Goal: Find specific page/section: Find specific page/section

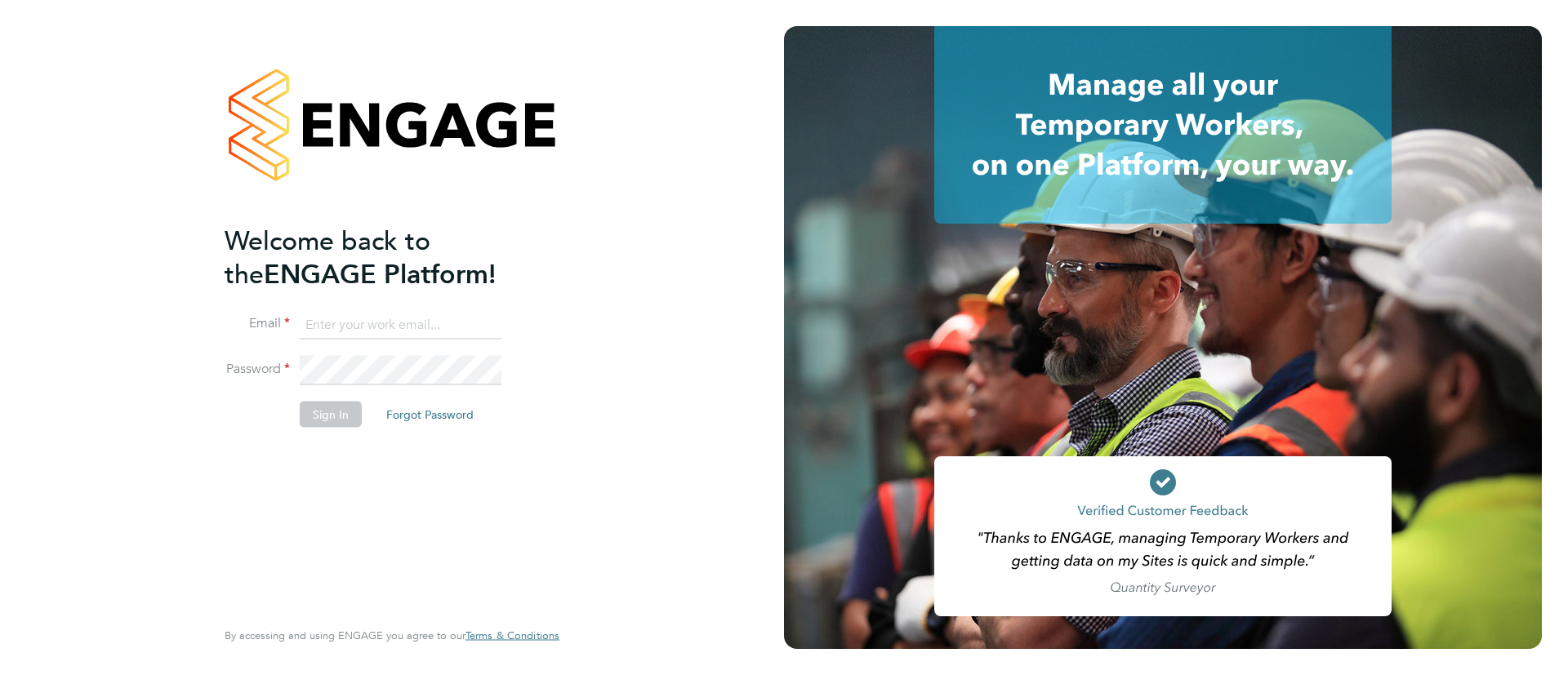
type input "[EMAIL_ADDRESS][DOMAIN_NAME]"
click at [312, 416] on button "Sign In" at bounding box center [331, 415] width 62 height 27
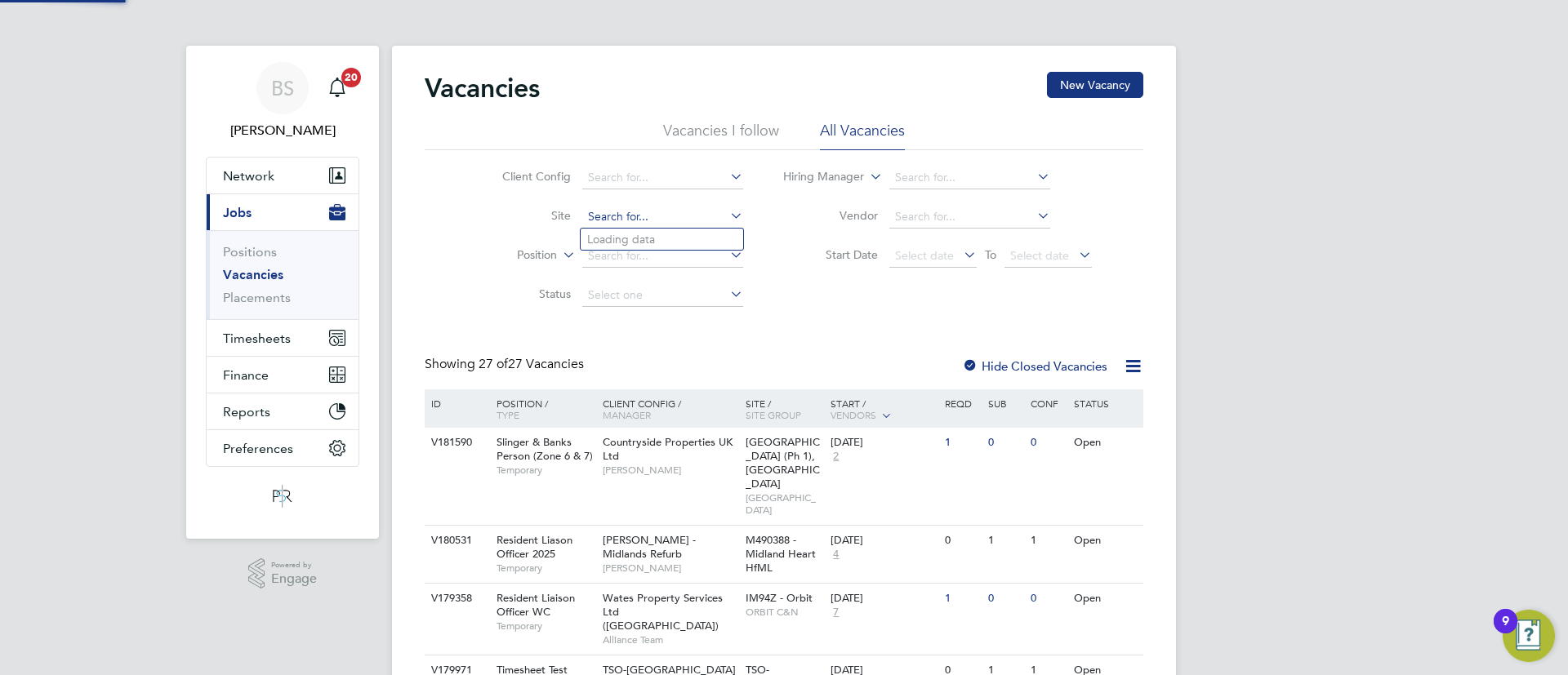
click at [655, 217] on input at bounding box center [663, 217] width 161 height 23
click at [661, 182] on input at bounding box center [663, 178] width 161 height 23
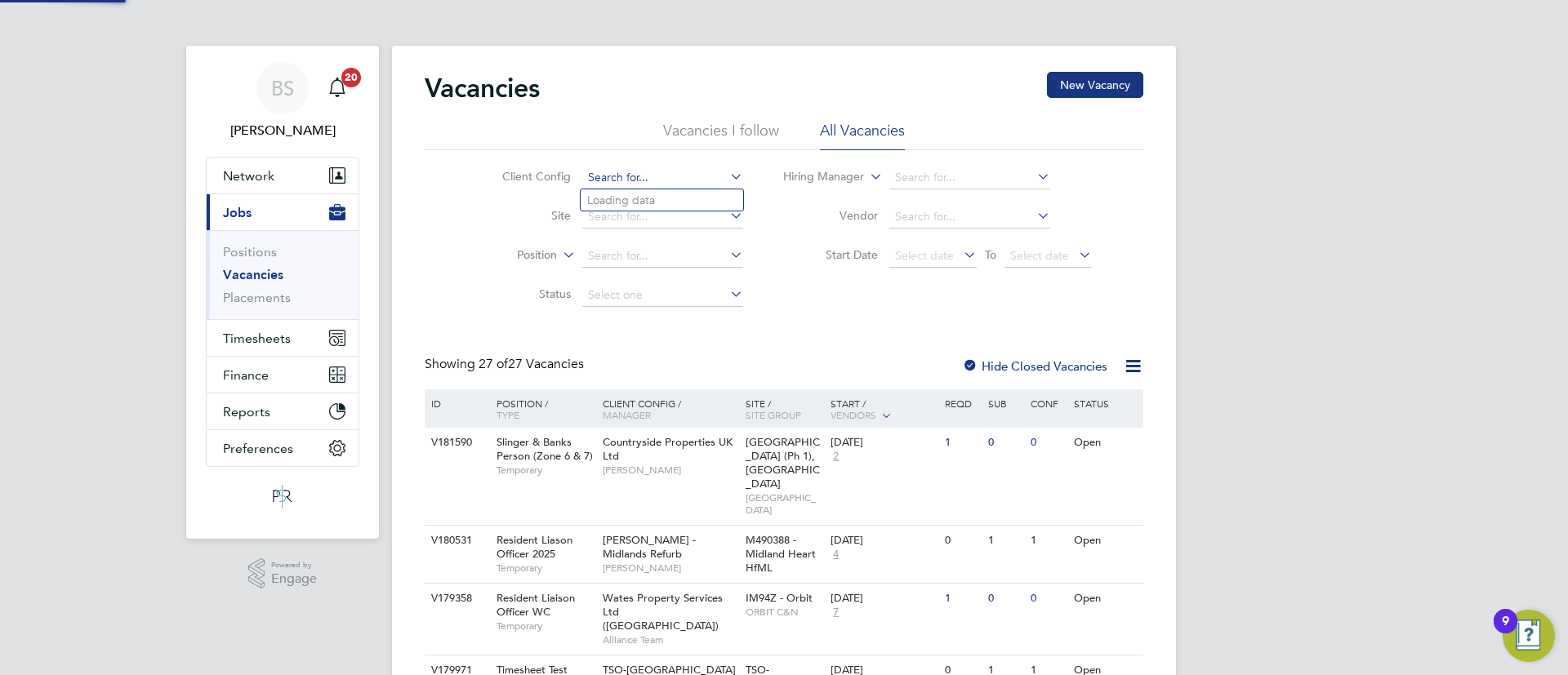
click at [659, 172] on input at bounding box center [663, 178] width 161 height 23
type input "v1"
click at [758, 276] on li "Status" at bounding box center [610, 295] width 307 height 39
